Goal: Task Accomplishment & Management: Use online tool/utility

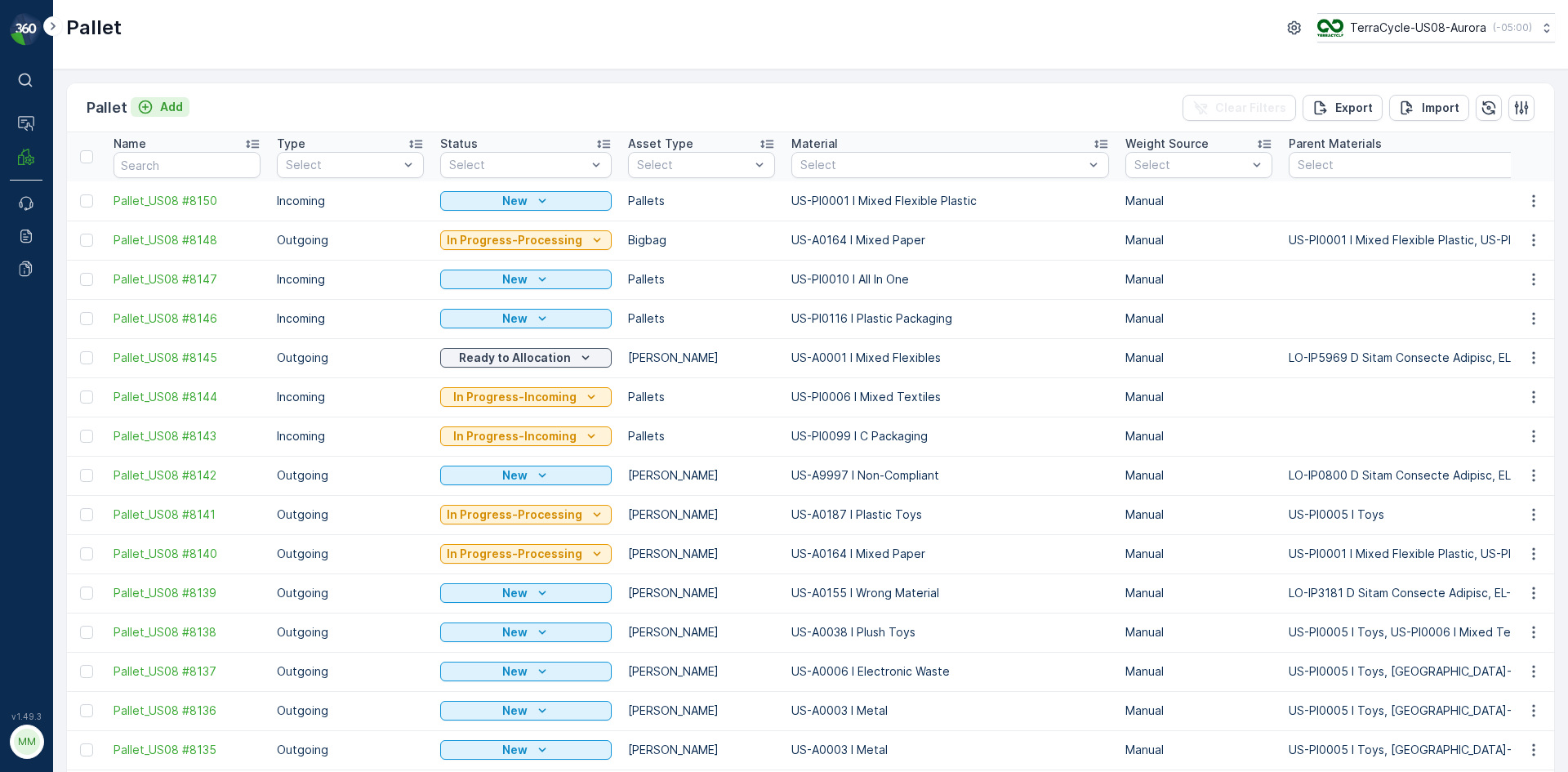
click at [183, 100] on button "Add" at bounding box center [159, 107] width 59 height 19
click at [184, 104] on button "Add" at bounding box center [159, 107] width 59 height 19
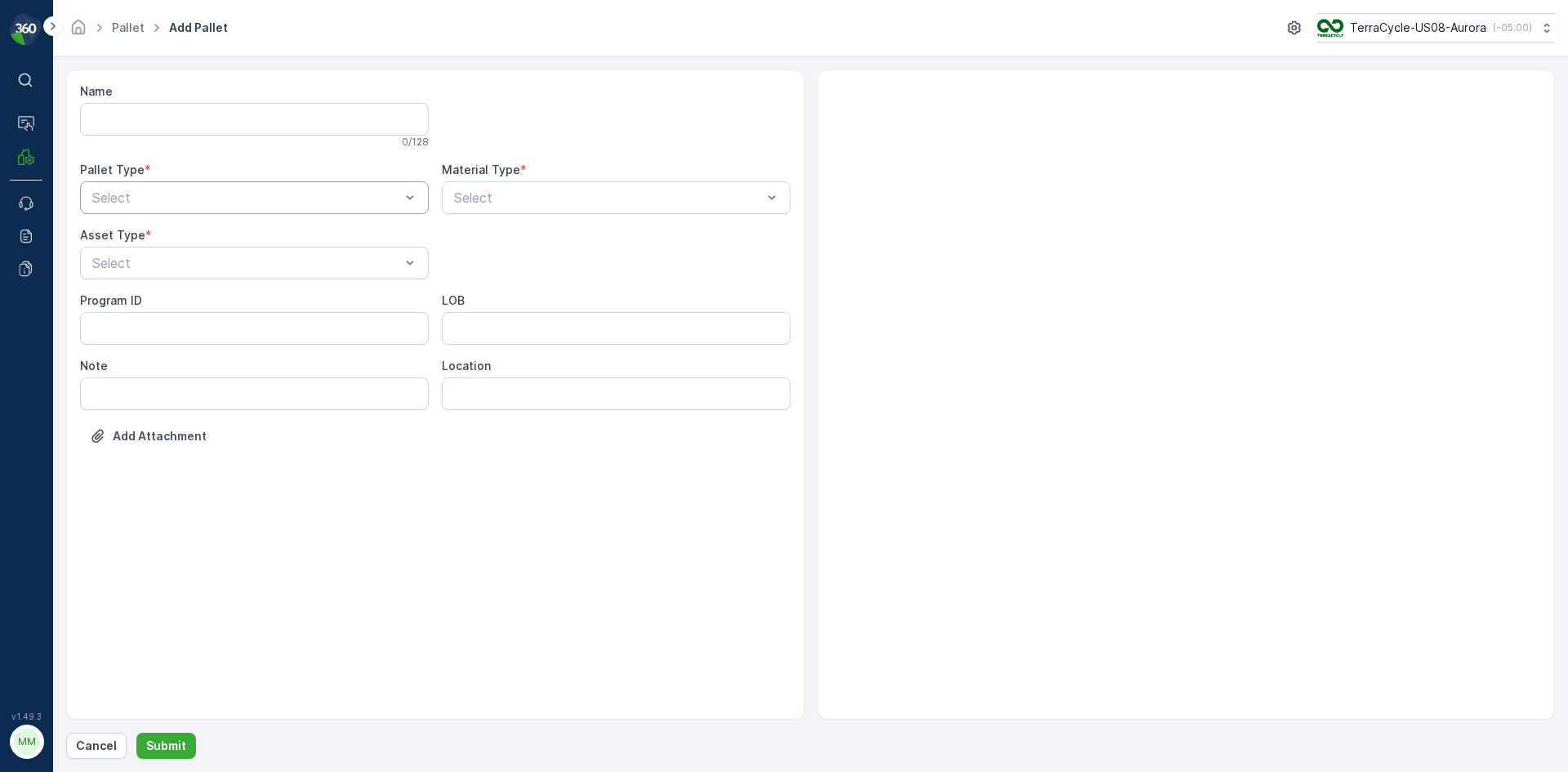
click at [228, 185] on div "Select" at bounding box center [254, 198] width 348 height 33
click at [194, 259] on div "Outgoing" at bounding box center [254, 264] width 329 height 14
drag, startPoint x: 151, startPoint y: 359, endPoint x: 150, endPoint y: 326, distance: 33.0
click at [150, 326] on div "[PERSON_NAME] Pallets Bigbag Barrel FD Pallet" at bounding box center [254, 372] width 348 height 173
click at [147, 326] on div "[PERSON_NAME]" at bounding box center [254, 330] width 329 height 14
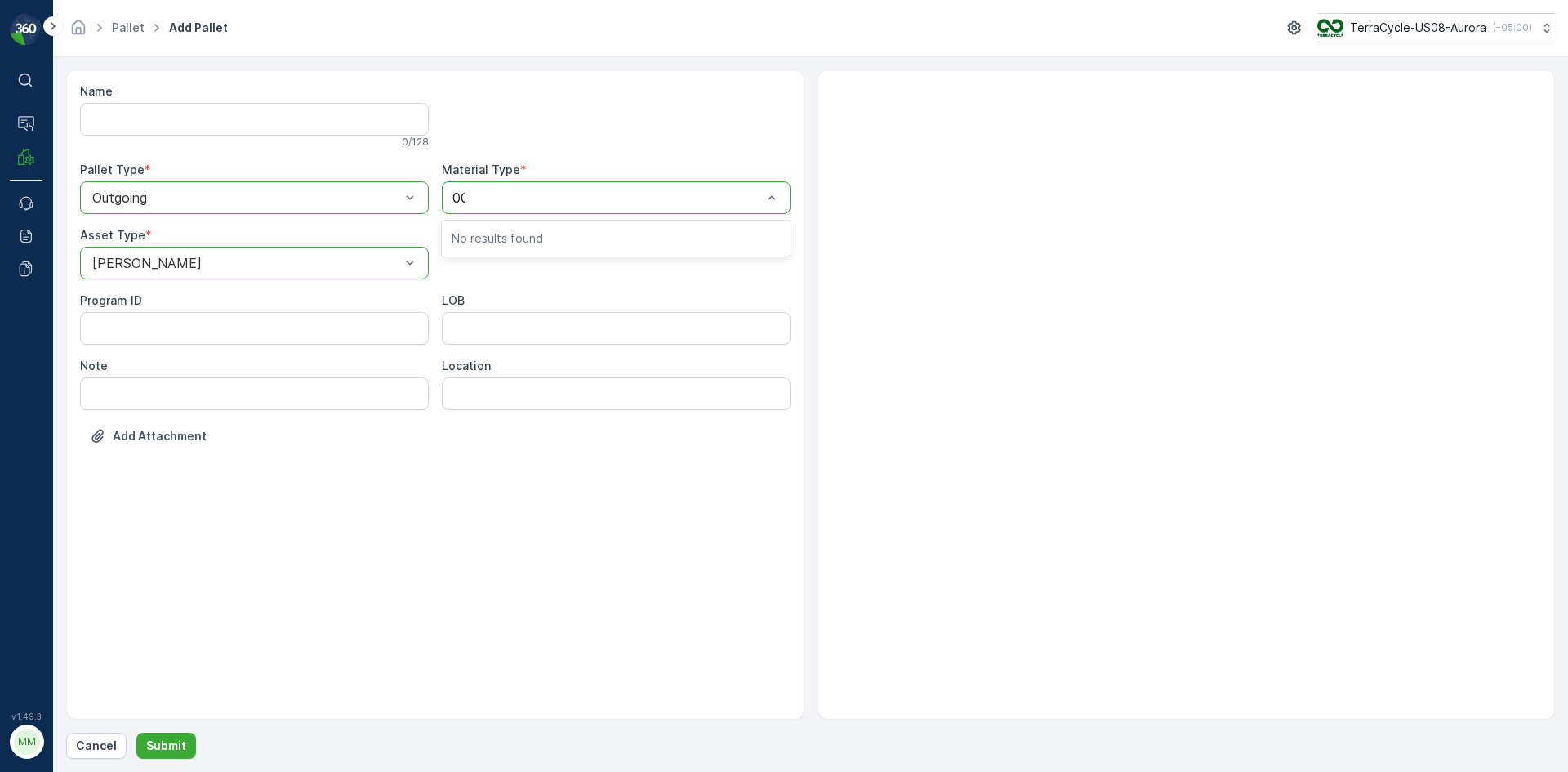
type input "000"
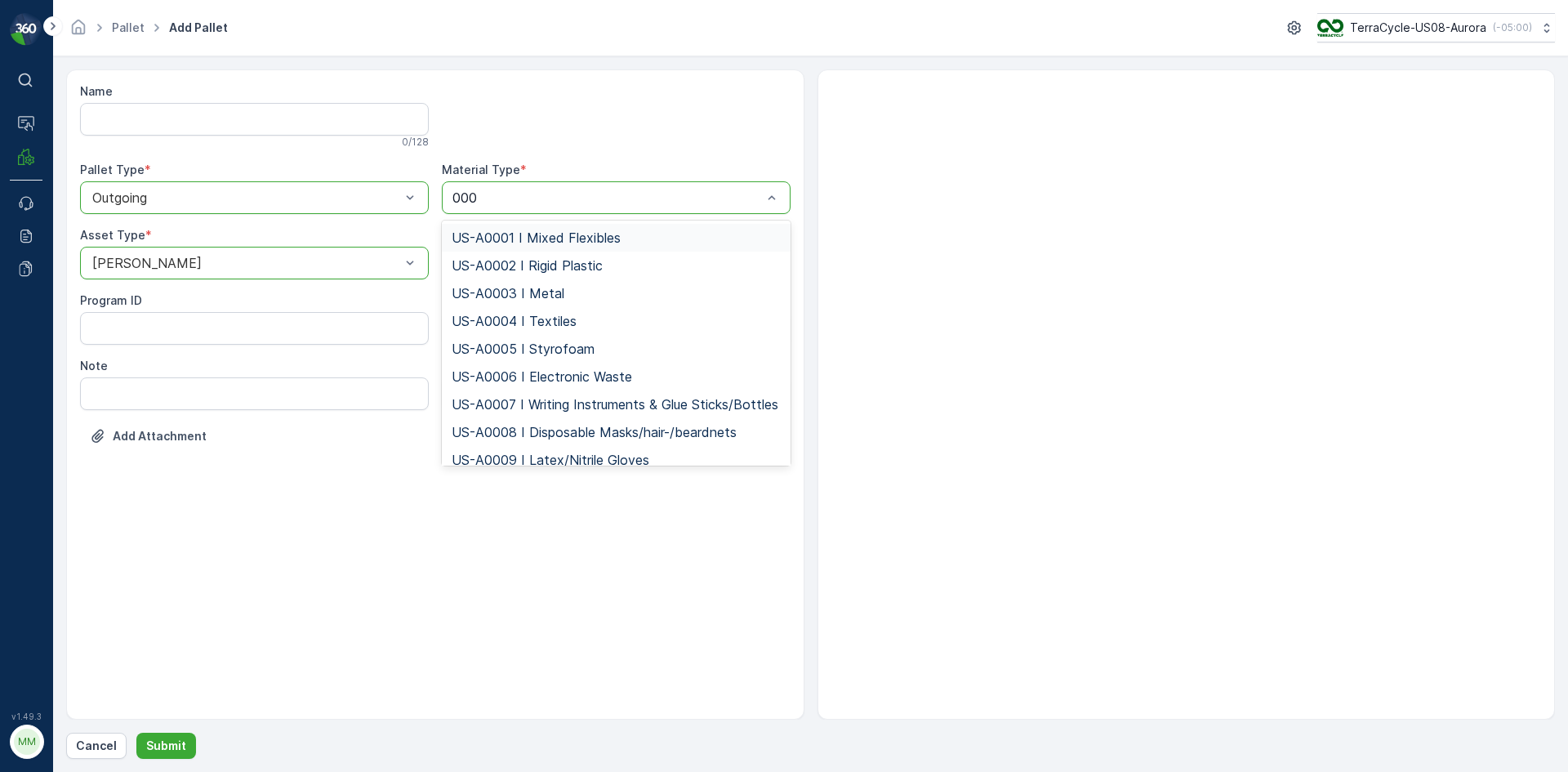
click at [616, 234] on span "US-A0001 I Mixed Flexibles" at bounding box center [536, 237] width 169 height 14
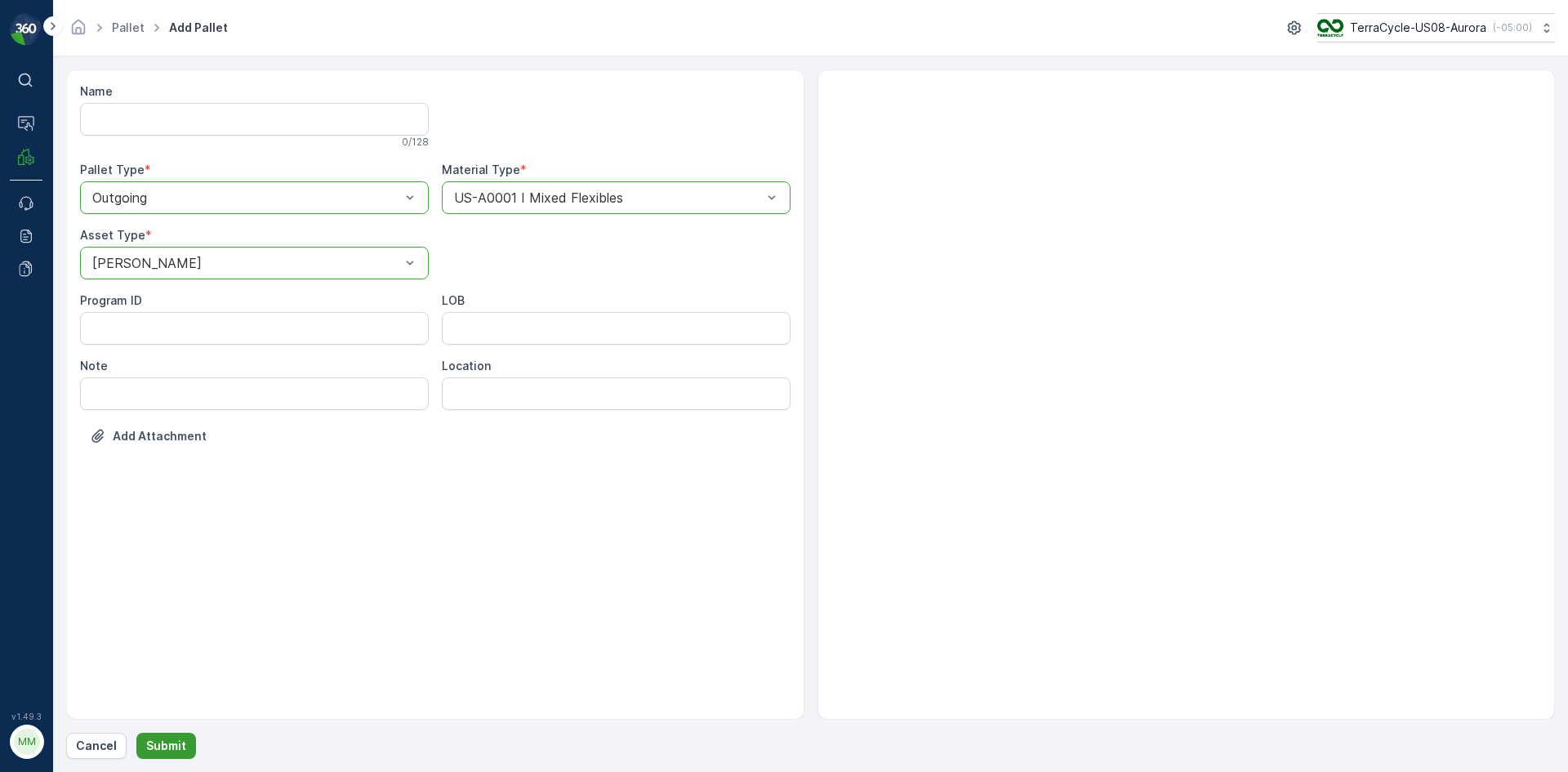
click at [180, 748] on p "Submit" at bounding box center [165, 745] width 40 height 16
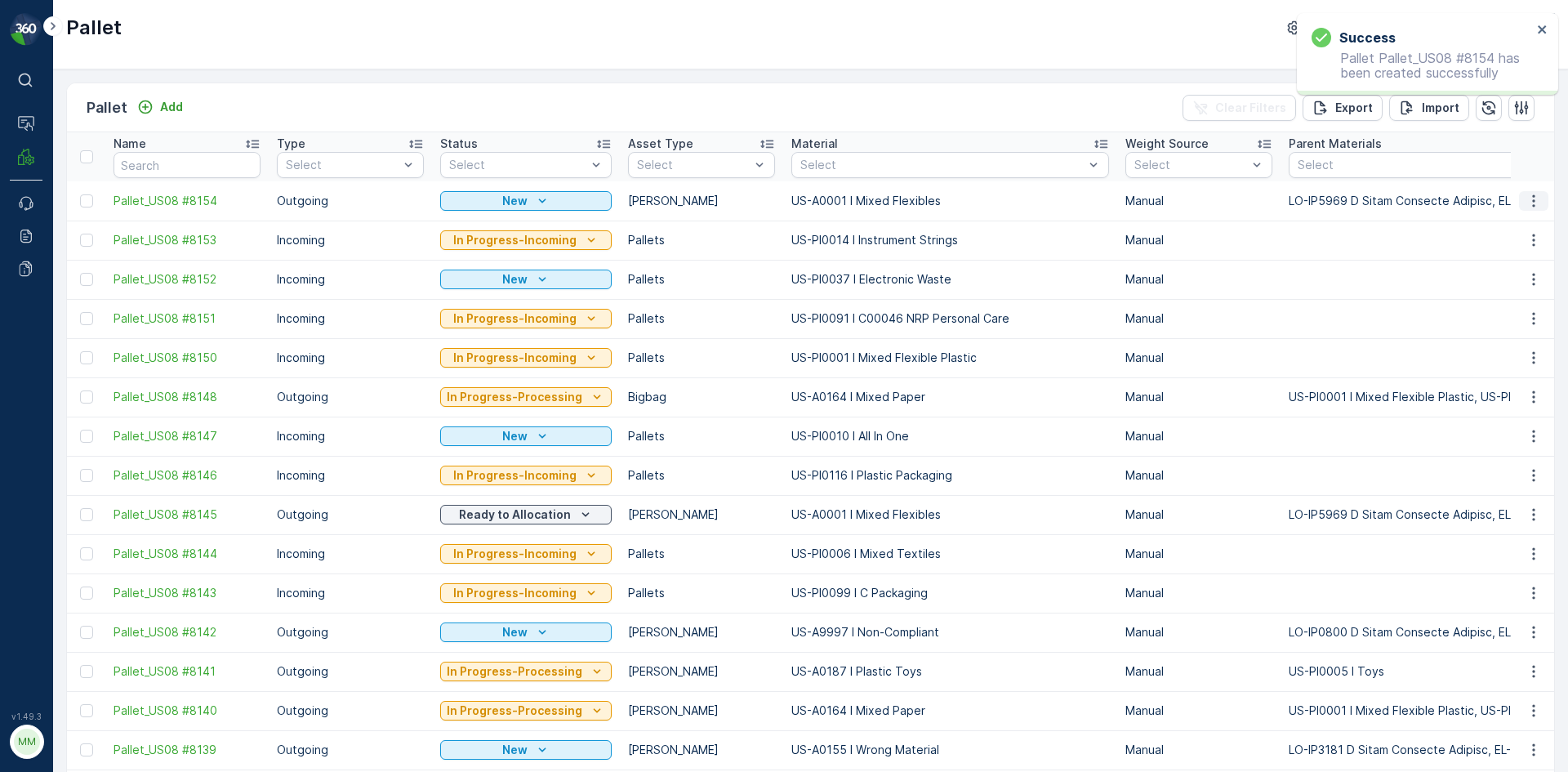
click at [1529, 203] on icon "button" at bounding box center [1533, 201] width 16 height 16
click at [1505, 311] on span "Print QR" at bounding box center [1489, 317] width 45 height 16
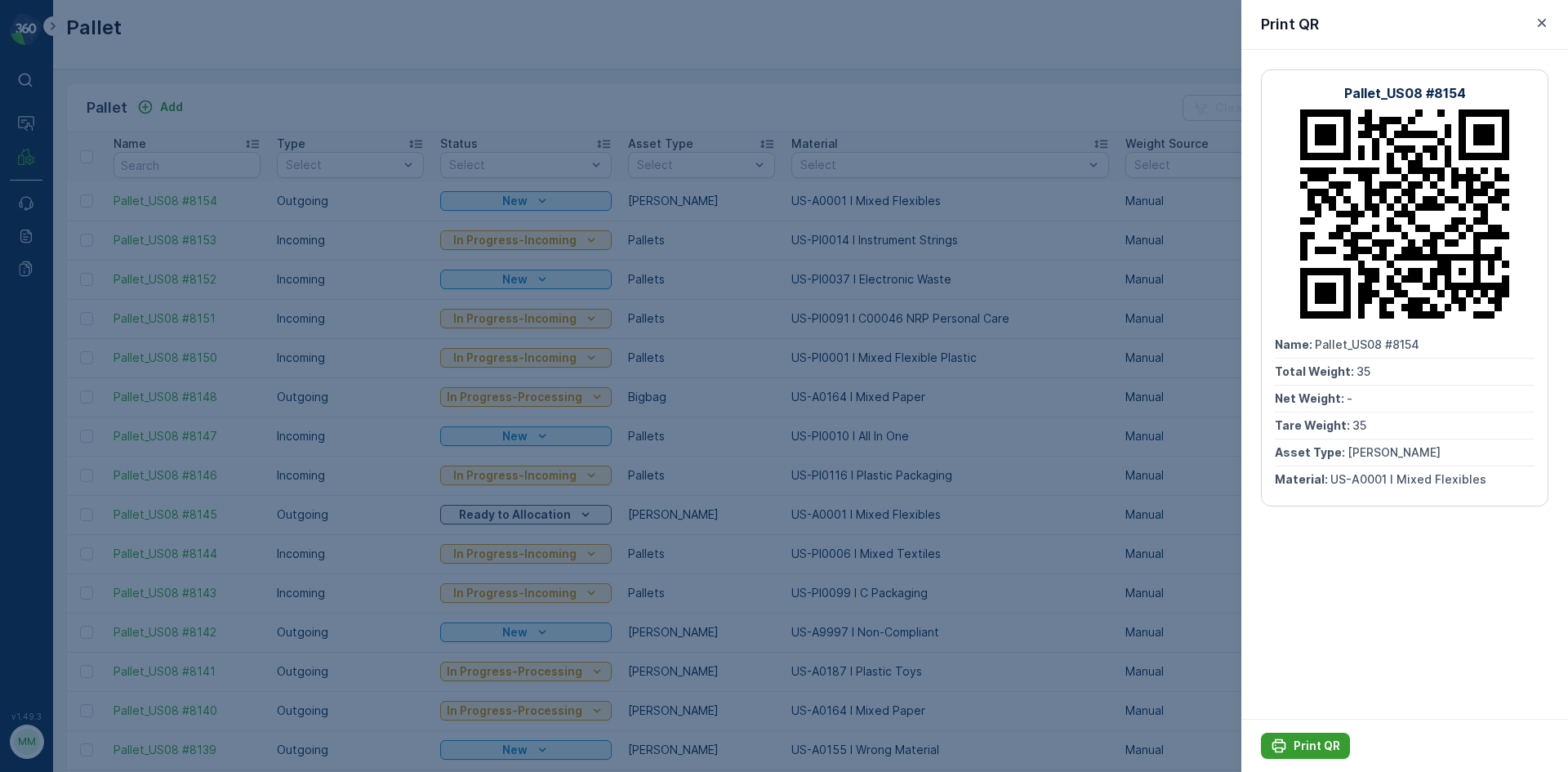
click at [1312, 742] on p "Print QR" at bounding box center [1316, 745] width 46 height 16
click at [956, 103] on div at bounding box center [784, 386] width 1568 height 772
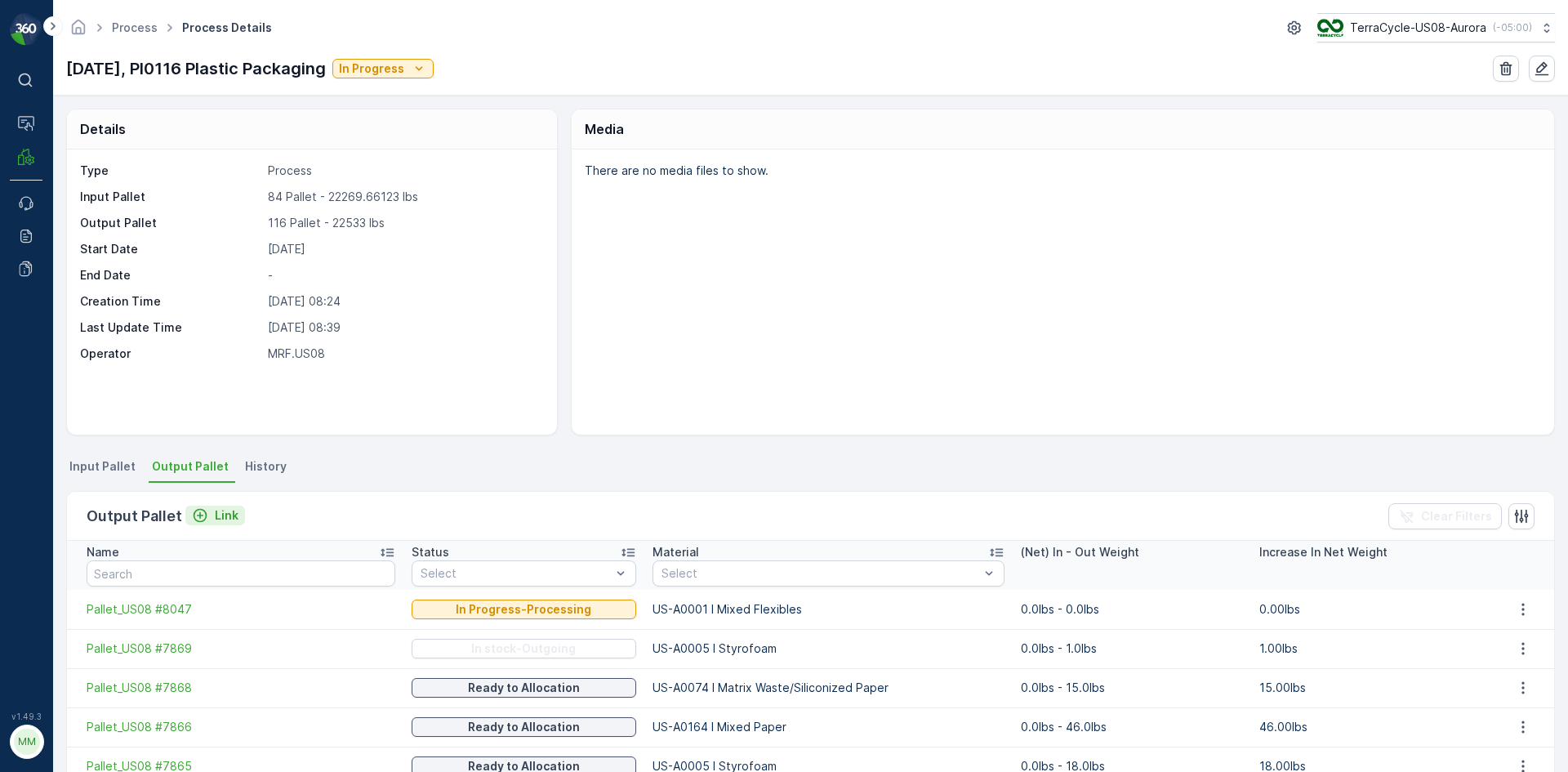
click at [216, 514] on p "Link" at bounding box center [227, 515] width 24 height 16
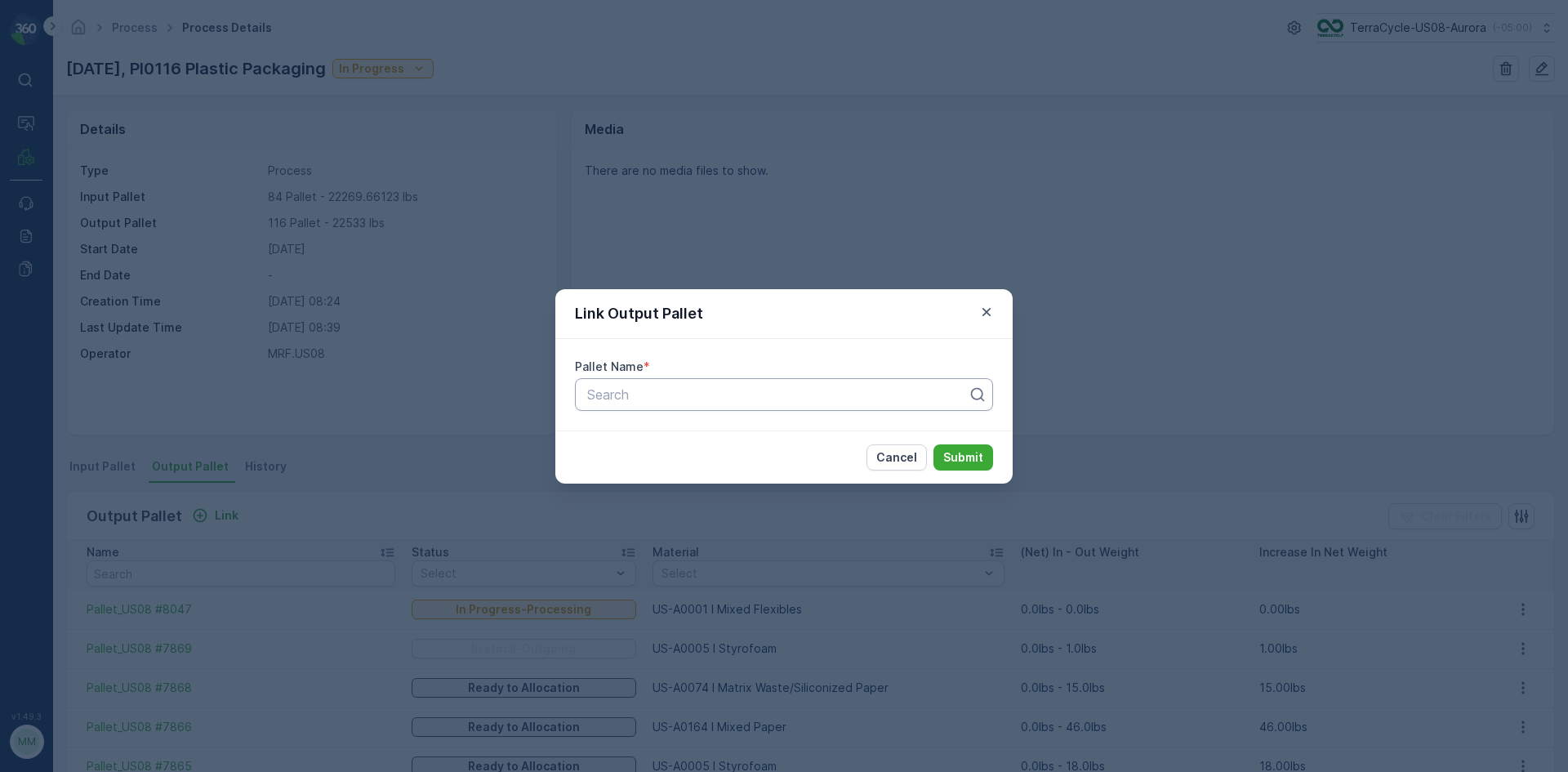
click at [629, 407] on div "Search" at bounding box center [784, 395] width 418 height 33
type input "8154"
click at [985, 457] on button "Submit" at bounding box center [963, 456] width 60 height 26
